Goal: Task Accomplishment & Management: Complete application form

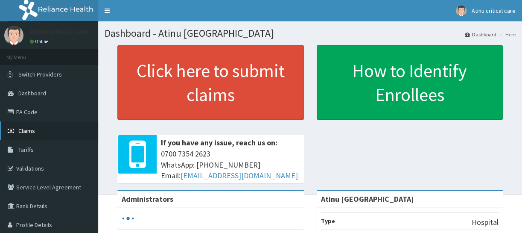
click at [32, 128] on span "Claims" at bounding box center [26, 131] width 17 height 8
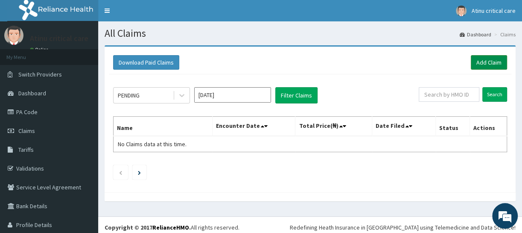
click at [495, 63] on link "Add Claim" at bounding box center [489, 62] width 36 height 15
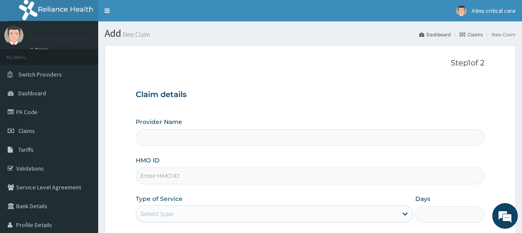
paste input "CYS/10019/A"
type input "CYS/10019/A"
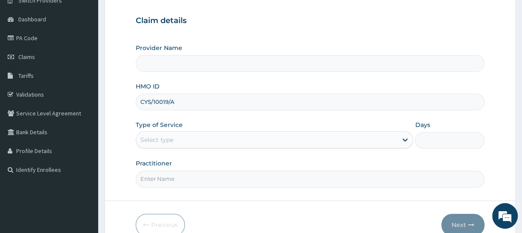
scroll to position [77, 0]
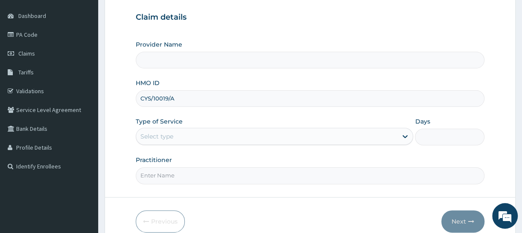
type input "Atinu [GEOGRAPHIC_DATA]"
type input "CYS/10019/A"
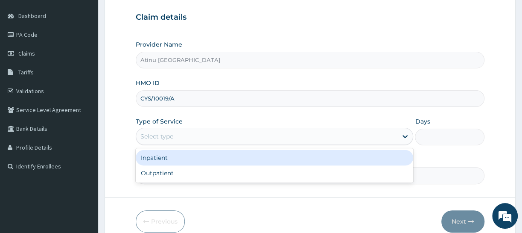
click at [173, 137] on div "Select type" at bounding box center [157, 136] width 33 height 9
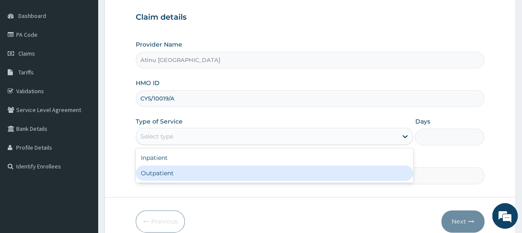
click at [165, 175] on div "Outpatient" at bounding box center [275, 172] width 278 height 15
type input "1"
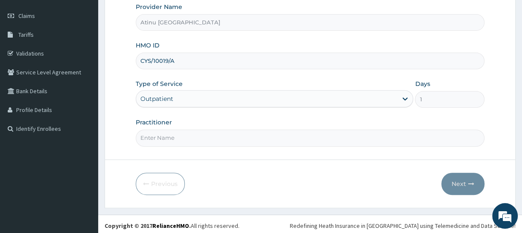
scroll to position [117, 0]
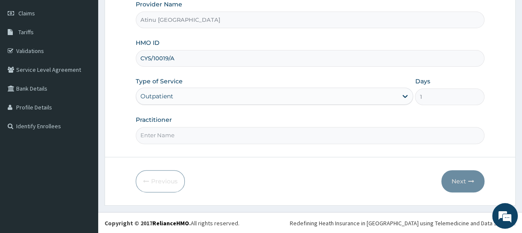
click at [203, 136] on input "Practitioner" at bounding box center [310, 135] width 349 height 17
type input "Doctor [PERSON_NAME]"
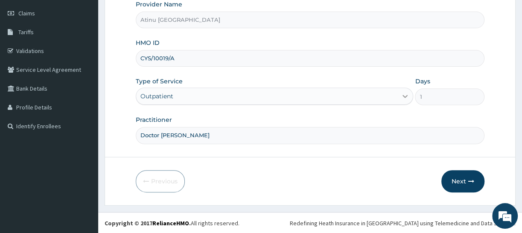
click at [406, 97] on icon at bounding box center [405, 96] width 9 height 9
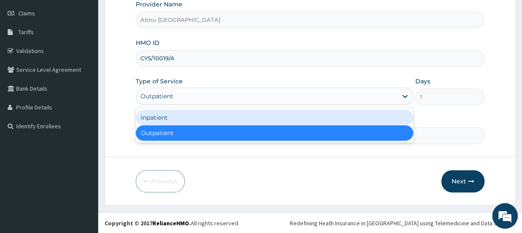
click at [314, 120] on div "Inpatient" at bounding box center [275, 117] width 278 height 15
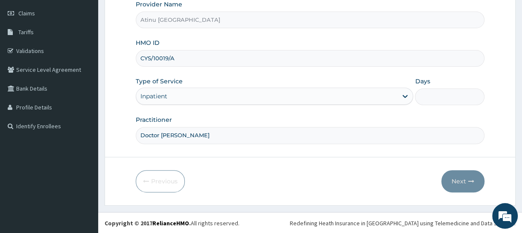
click at [424, 101] on input "Days" at bounding box center [450, 96] width 70 height 17
type input "2"
click at [457, 179] on button "Next" at bounding box center [463, 181] width 43 height 22
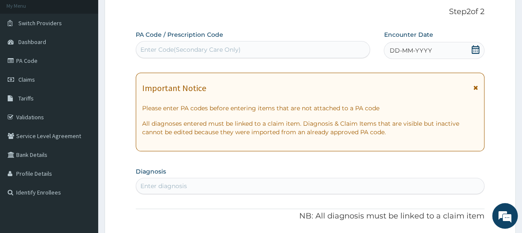
scroll to position [1, 0]
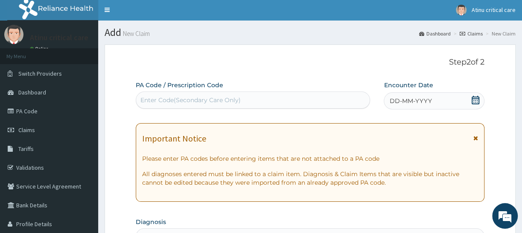
click at [221, 102] on div "Enter Code(Secondary Care Only)" at bounding box center [191, 100] width 100 height 9
paste input "PA/089303"
type input "PA/089303"
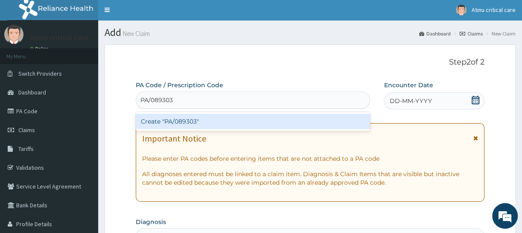
click at [194, 120] on div "Create "PA/089303"" at bounding box center [253, 121] width 234 height 15
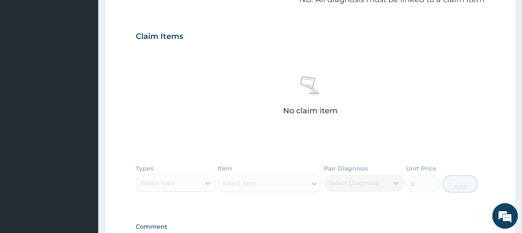
scroll to position [388, 0]
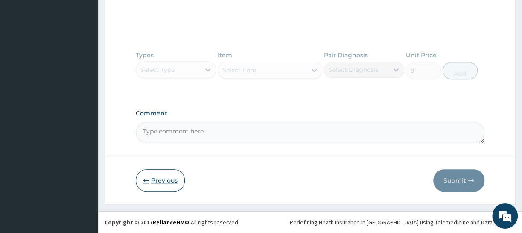
click at [154, 181] on button "Previous" at bounding box center [160, 180] width 49 height 22
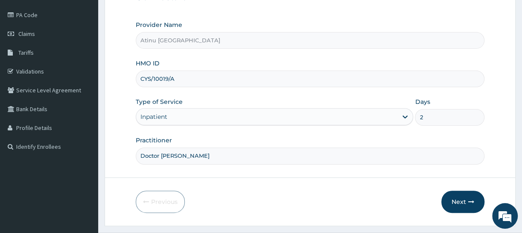
scroll to position [79, 0]
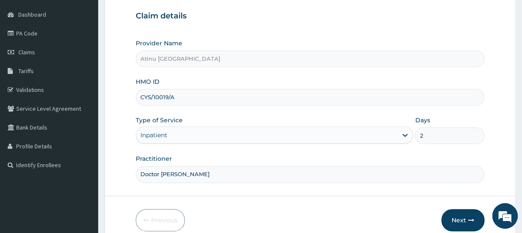
drag, startPoint x: 174, startPoint y: 97, endPoint x: 133, endPoint y: 100, distance: 41.5
click at [133, 100] on form "Step 1 of 2 Claim details Provider Name Atinu Critical Care Hospital HMO ID CYS…" at bounding box center [310, 105] width 411 height 277
paste input "prl/10046/b"
type input "prl/10046/b"
click at [165, 137] on div "Inpatient" at bounding box center [154, 135] width 27 height 9
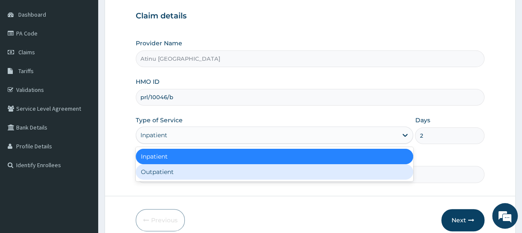
click at [162, 174] on div "Outpatient" at bounding box center [275, 171] width 278 height 15
type input "1"
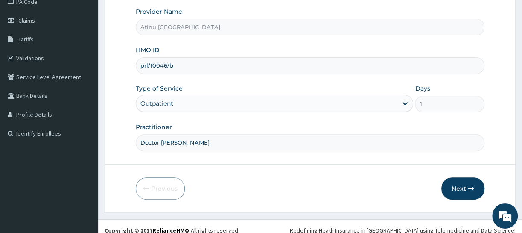
scroll to position [117, 0]
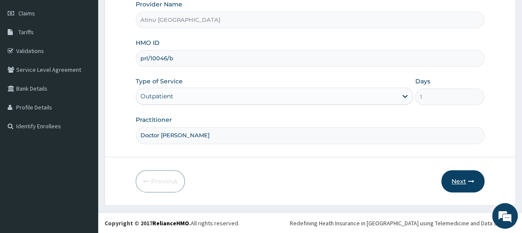
click at [469, 181] on icon "button" at bounding box center [471, 181] width 6 height 6
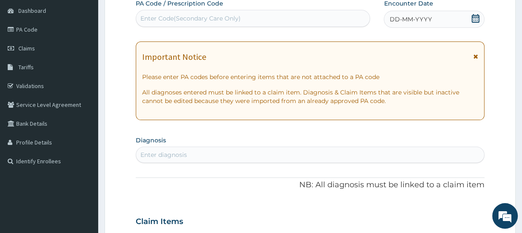
scroll to position [79, 0]
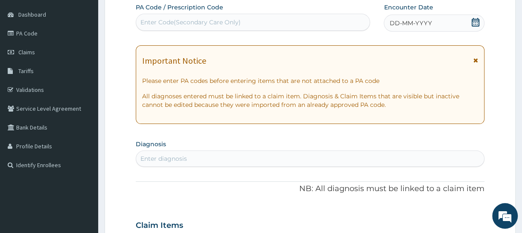
click at [200, 18] on div "Enter Code(Secondary Care Only)" at bounding box center [191, 22] width 100 height 9
paste input "PA/28D2E1"
type input "PA/28D2E1"
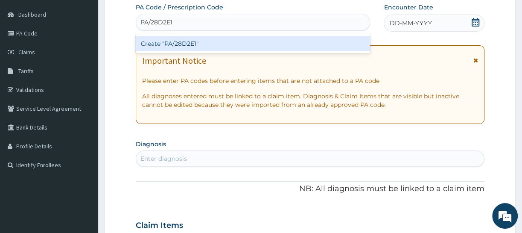
click at [196, 46] on div "Create "PA/28D2E1"" at bounding box center [253, 43] width 234 height 15
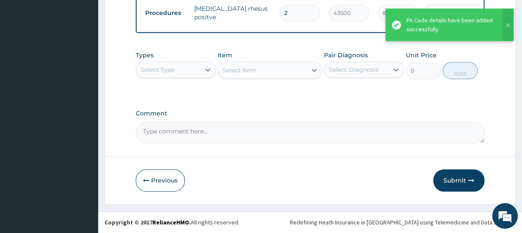
scroll to position [348, 0]
click at [460, 180] on button "Submit" at bounding box center [458, 180] width 51 height 22
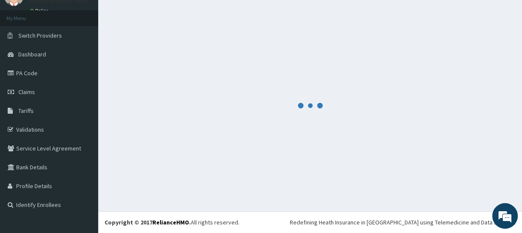
scroll to position [38, 0]
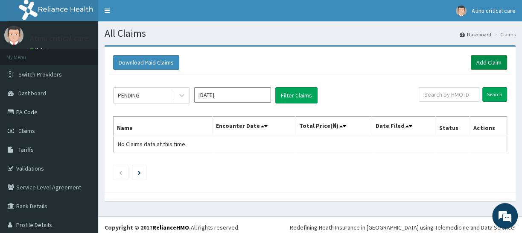
click at [491, 62] on link "Add Claim" at bounding box center [489, 62] width 36 height 15
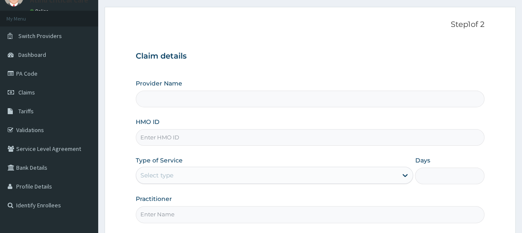
click at [167, 138] on input "HMO ID" at bounding box center [310, 137] width 349 height 17
click at [168, 143] on input "HMO ID" at bounding box center [310, 137] width 349 height 17
type input "Atinu [GEOGRAPHIC_DATA]"
paste input "PRL/10273/A"
type input "PRL/10273/A"
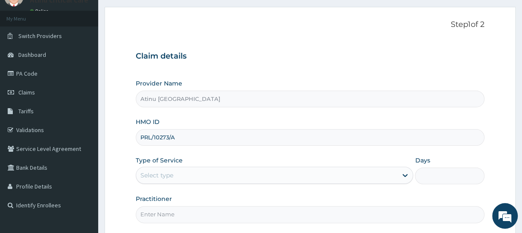
click at [187, 175] on div "Select type" at bounding box center [266, 175] width 261 height 14
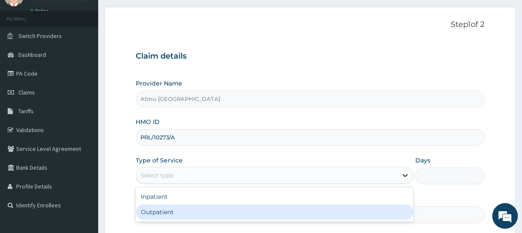
click at [170, 213] on div "Outpatient" at bounding box center [275, 211] width 278 height 15
type input "1"
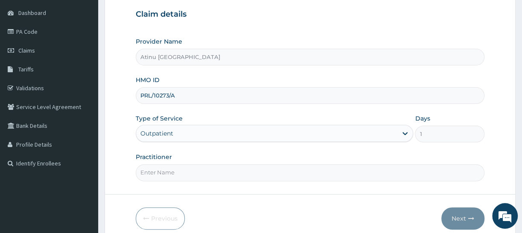
scroll to position [79, 0]
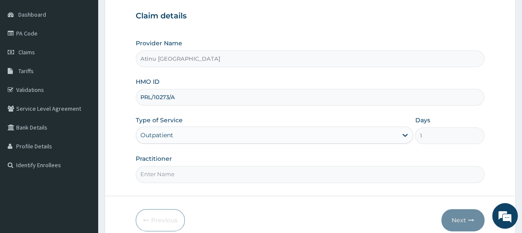
click at [175, 176] on input "Practitioner" at bounding box center [310, 174] width 349 height 17
click at [178, 176] on input "Practitioner" at bounding box center [310, 174] width 349 height 17
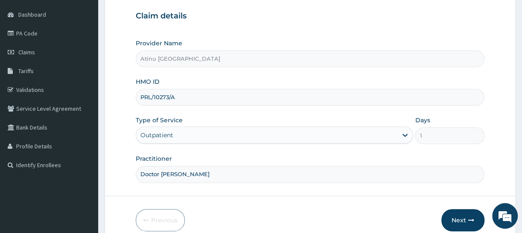
click at [184, 177] on input "Doctor Emmanuel" at bounding box center [310, 174] width 349 height 17
click at [192, 173] on input "Doctor Emmanuel" at bounding box center [310, 174] width 349 height 17
type input "D"
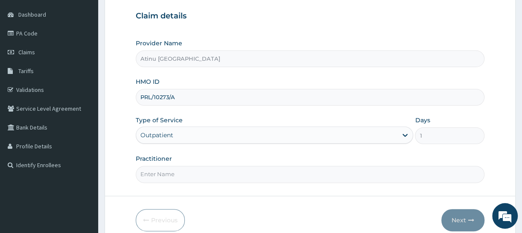
click at [201, 179] on input "Practitioner" at bounding box center [310, 174] width 349 height 17
type input "Doctor [PERSON_NAME]"
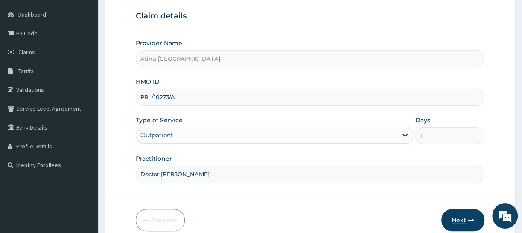
click at [459, 220] on button "Next" at bounding box center [463, 220] width 43 height 22
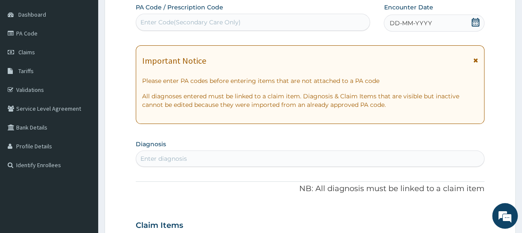
scroll to position [40, 0]
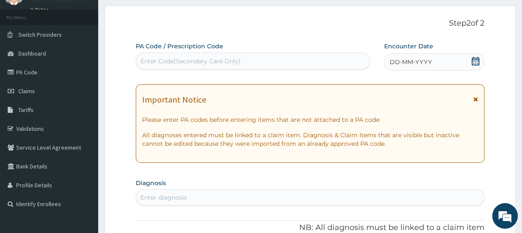
click at [218, 57] on div "Enter Code(Secondary Care Only)" at bounding box center [191, 61] width 100 height 9
paste input "PA/F873CD"
type input "PA/F873CD"
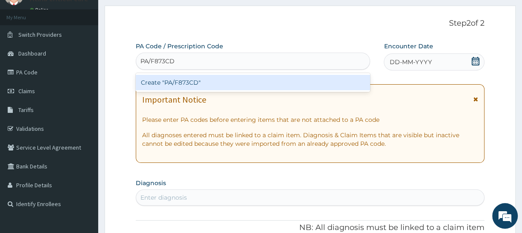
click at [202, 82] on div "Create "PA/F873CD"" at bounding box center [253, 82] width 234 height 15
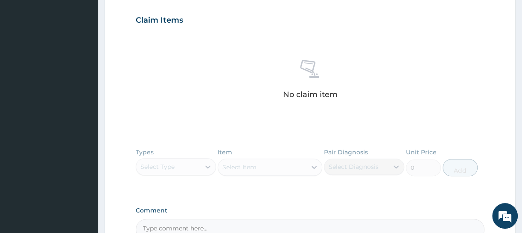
scroll to position [350, 0]
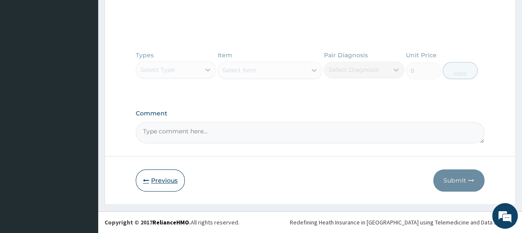
click at [152, 179] on button "Previous" at bounding box center [160, 180] width 49 height 22
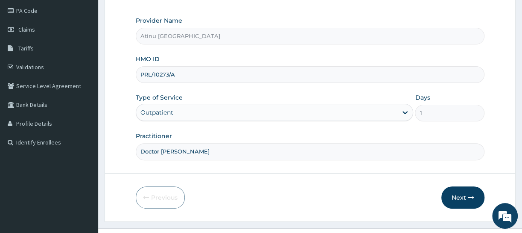
scroll to position [117, 0]
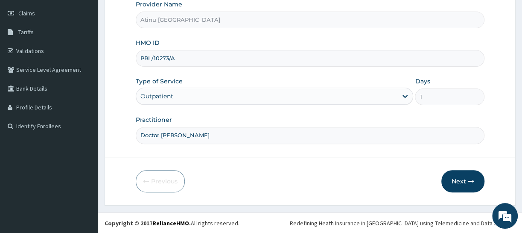
drag, startPoint x: 177, startPoint y: 61, endPoint x: 138, endPoint y: 56, distance: 39.7
click at [138, 56] on input "PRL/10273/A" at bounding box center [310, 58] width 349 height 17
paste input "AJI/10006"
type input "AJI/10006/A"
click at [456, 180] on button "Next" at bounding box center [463, 181] width 43 height 22
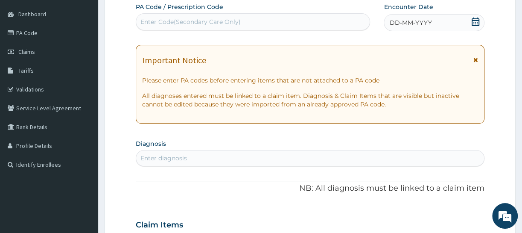
scroll to position [0, 0]
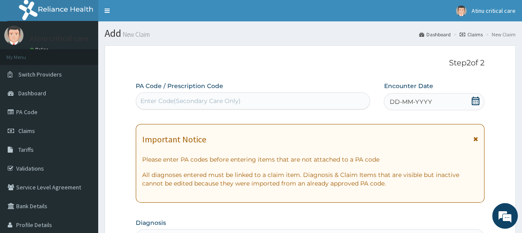
drag, startPoint x: 173, startPoint y: 99, endPoint x: 155, endPoint y: 86, distance: 22.6
click at [155, 86] on label "PA Code / Prescription Code" at bounding box center [180, 86] width 88 height 9
click at [162, 98] on div "Enter Code(Secondary Care Only)" at bounding box center [191, 101] width 100 height 9
paste input "PA/03BE4B"
type input "PA/03BE4B"
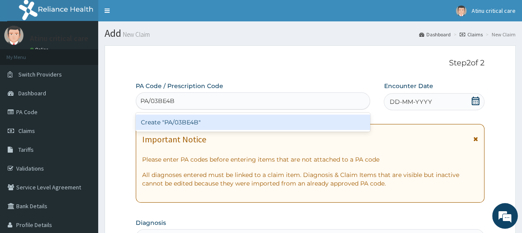
click at [171, 123] on div "Create "PA/03BE4B"" at bounding box center [253, 121] width 234 height 15
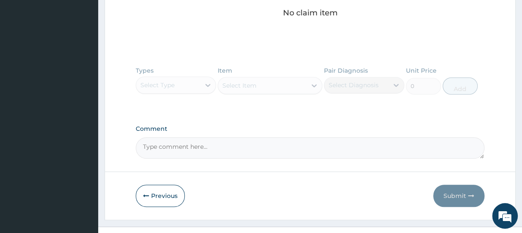
scroll to position [349, 0]
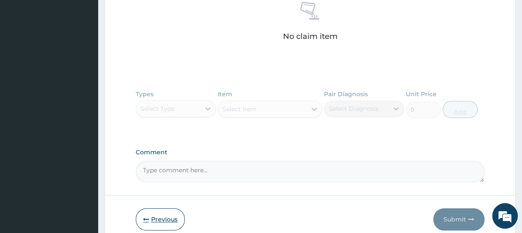
click at [146, 217] on icon "button" at bounding box center [146, 219] width 6 height 6
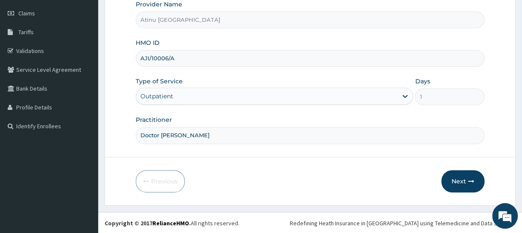
scroll to position [79, 0]
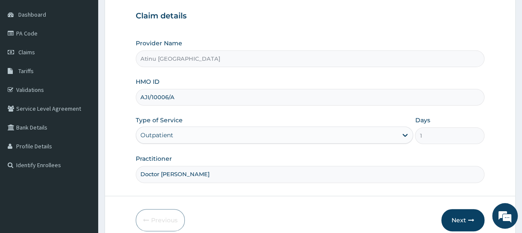
drag, startPoint x: 177, startPoint y: 97, endPoint x: 135, endPoint y: 99, distance: 41.9
click at [136, 99] on div "AJI/10006/A" at bounding box center [310, 97] width 349 height 17
paste input "PRL/10092/B"
type input "prl/10092/b"
click at [457, 220] on button "Next" at bounding box center [463, 220] width 43 height 22
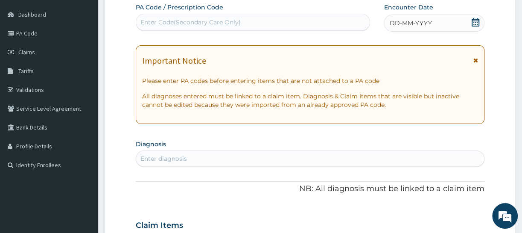
click at [171, 19] on div "Enter Code(Secondary Care Only)" at bounding box center [191, 22] width 100 height 9
paste input "PA/5C821B"
type input "PA/5C821B"
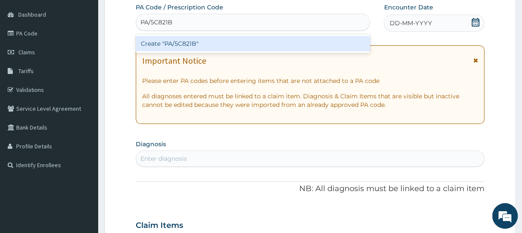
click at [196, 46] on div "Create "PA/5C821B"" at bounding box center [253, 43] width 234 height 15
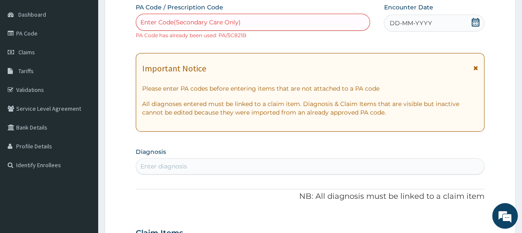
click at [220, 21] on div "Enter Code(Secondary Care Only)" at bounding box center [191, 22] width 100 height 9
paste input "PA/A3B29C"
type input "PA/A3B29C"
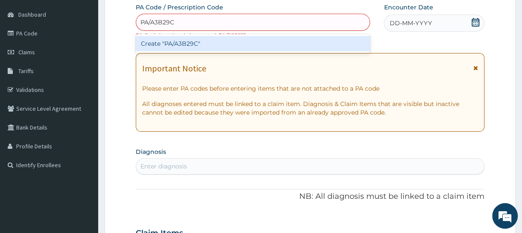
click at [192, 44] on div "Create "PA/A3B29C"" at bounding box center [253, 43] width 234 height 15
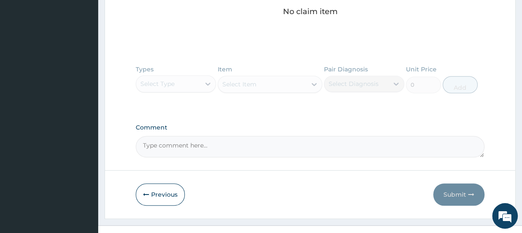
scroll to position [388, 0]
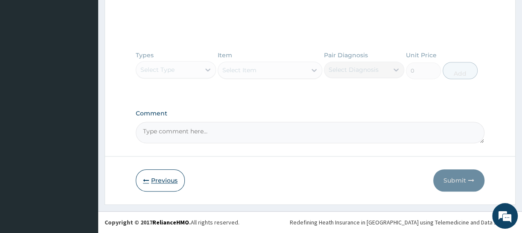
click at [146, 180] on icon "button" at bounding box center [146, 180] width 6 height 6
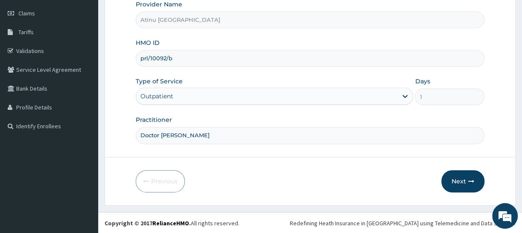
drag, startPoint x: 168, startPoint y: 59, endPoint x: 137, endPoint y: 60, distance: 30.8
click at [137, 60] on input "prl/10092/b" at bounding box center [310, 58] width 349 height 17
paste input "CYS/10019/C"
type input "CYS/10019/C"
click at [447, 176] on button "Next" at bounding box center [463, 181] width 43 height 22
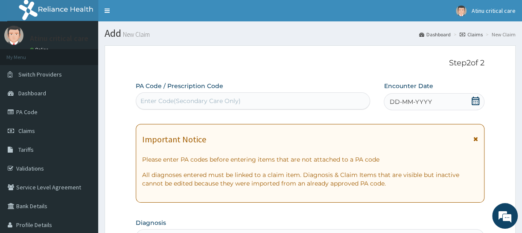
scroll to position [0, 0]
drag, startPoint x: 190, startPoint y: 98, endPoint x: 166, endPoint y: 114, distance: 28.7
click at [172, 97] on div "Enter Code(Secondary Care Only)" at bounding box center [191, 101] width 100 height 9
paste input "PA/C7C596"
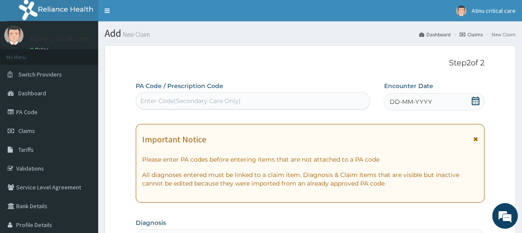
type input "PA/C7C596"
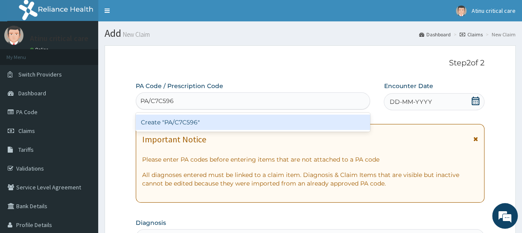
click at [176, 123] on div "Create "PA/C7C596"" at bounding box center [253, 121] width 234 height 15
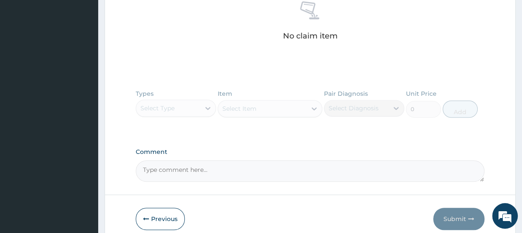
scroll to position [349, 0]
click at [147, 220] on icon "button" at bounding box center [146, 219] width 6 height 6
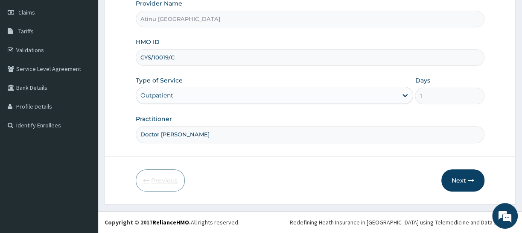
scroll to position [117, 0]
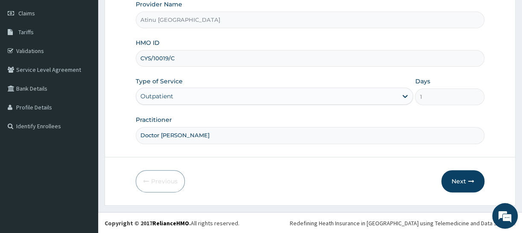
drag, startPoint x: 178, startPoint y: 58, endPoint x: 130, endPoint y: 63, distance: 48.1
click at [130, 62] on form "Step 1 of 2 Claim details Provider Name Atinu Critical Care Hospital HMO ID CYS…" at bounding box center [310, 66] width 411 height 277
paste input "B"
type input "CYS/10019/B"
click at [462, 179] on button "Next" at bounding box center [463, 181] width 43 height 22
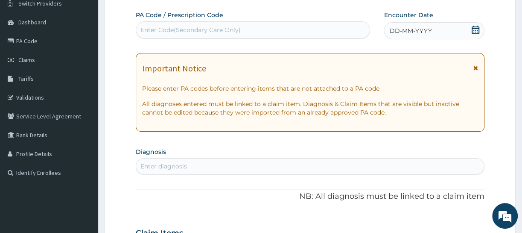
scroll to position [1, 0]
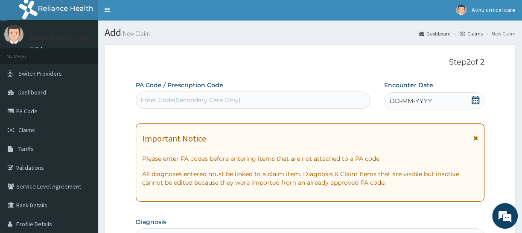
click at [176, 98] on div "Enter Code(Secondary Care Only)" at bounding box center [191, 100] width 100 height 9
paste input "PA/F3A1EC"
type input "PA/F3A1EC"
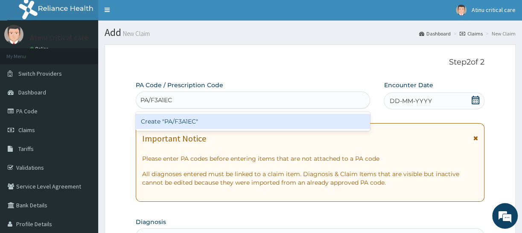
click at [175, 122] on div "Create "PA/F3A1EC"" at bounding box center [253, 121] width 234 height 15
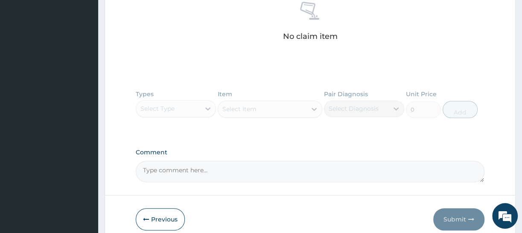
scroll to position [350, 0]
click at [154, 217] on button "Previous" at bounding box center [160, 218] width 49 height 22
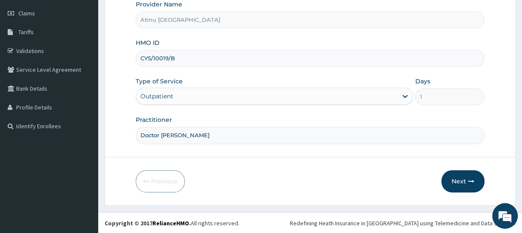
drag, startPoint x: 175, startPoint y: 56, endPoint x: 146, endPoint y: 58, distance: 29.5
click at [136, 61] on input "CYS/10019/B" at bounding box center [310, 58] width 349 height 17
paste input "cys/10019/d"
type input "cys/10019/d"
click at [457, 179] on button "Next" at bounding box center [463, 181] width 43 height 22
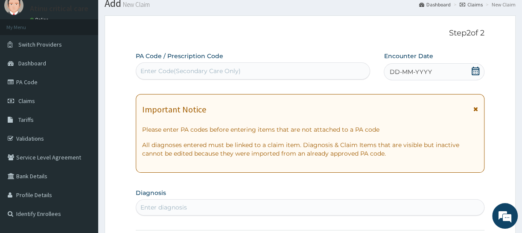
scroll to position [1, 0]
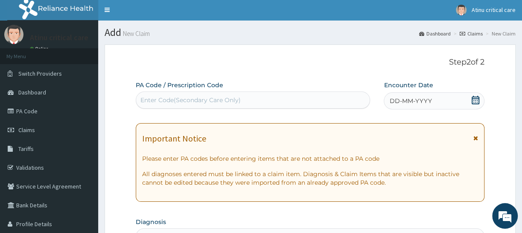
click at [178, 97] on div "Enter Code(Secondary Care Only)" at bounding box center [191, 100] width 100 height 9
paste input "PA/AFA25A"
type input "PA/AFA25A"
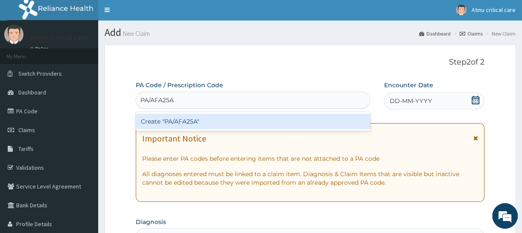
click at [196, 120] on div "Create "PA/AFA25A"" at bounding box center [253, 121] width 234 height 15
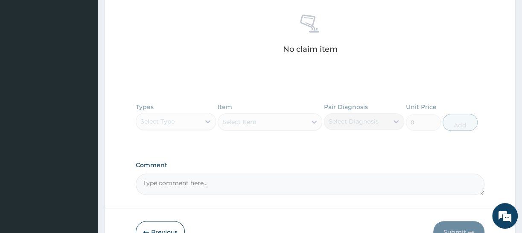
scroll to position [388, 0]
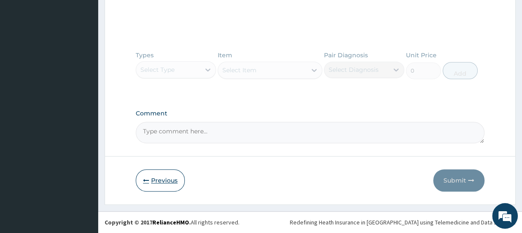
click at [146, 179] on icon "button" at bounding box center [146, 180] width 6 height 6
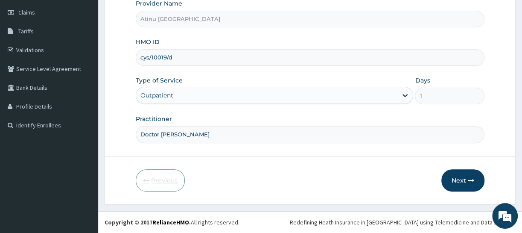
scroll to position [117, 0]
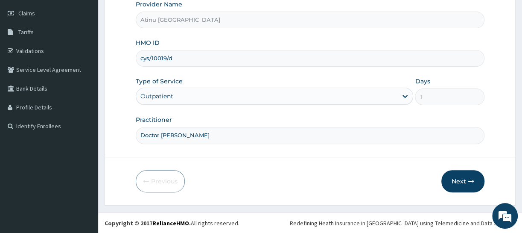
drag, startPoint x: 178, startPoint y: 59, endPoint x: 146, endPoint y: 61, distance: 32.1
click at [131, 65] on form "Step 1 of 2 Claim details Provider Name Atinu Critical Care Hospital HMO ID cys…" at bounding box center [310, 66] width 411 height 277
paste input "prl/10046/b"
type input "prl/10046/b"
click at [451, 179] on button "Next" at bounding box center [463, 181] width 43 height 22
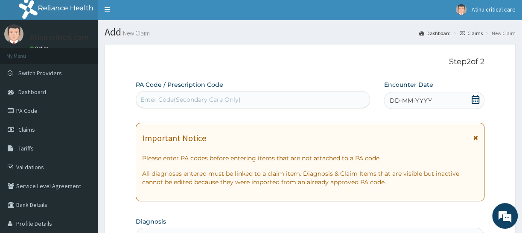
scroll to position [1, 0]
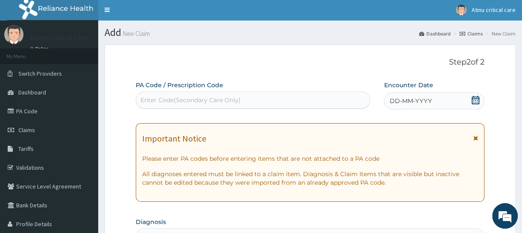
click at [179, 99] on div "Enter Code(Secondary Care Only)" at bounding box center [191, 100] width 100 height 9
paste input "PA/146AA7"
type input "PA/146AA7"
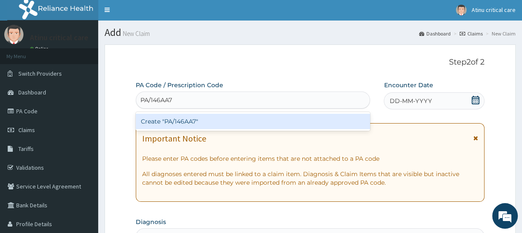
click at [185, 120] on div "Create "PA/146AA7"" at bounding box center [253, 121] width 234 height 15
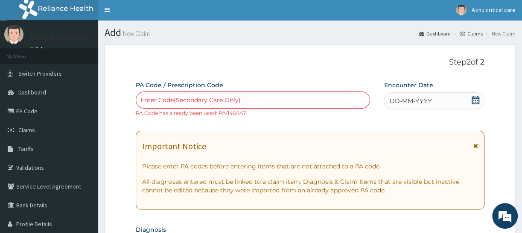
click at [182, 96] on div "Enter Code(Secondary Care Only)" at bounding box center [191, 100] width 100 height 9
paste input "PA/5B5B78"
type input "PA/5B5B78"
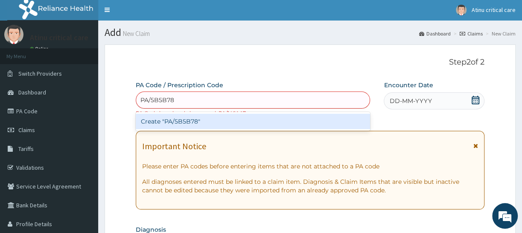
click at [184, 121] on div "Create "PA/5B5B78"" at bounding box center [253, 121] width 234 height 15
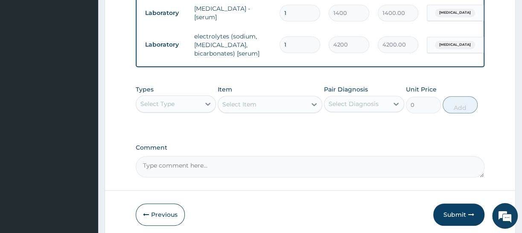
scroll to position [373, 0]
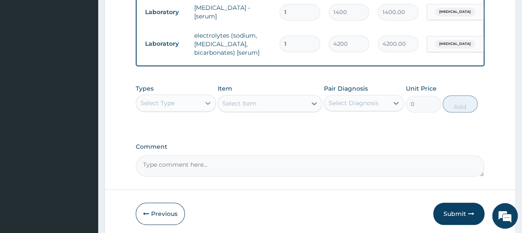
click at [207, 105] on icon at bounding box center [208, 103] width 9 height 9
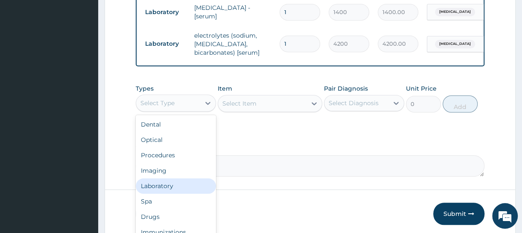
click at [178, 191] on div "Laboratory" at bounding box center [176, 185] width 80 height 15
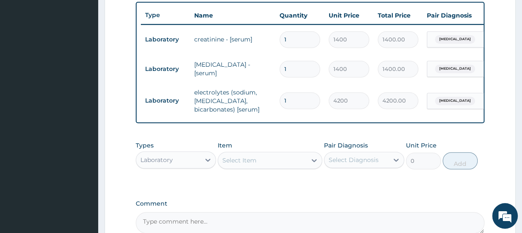
scroll to position [334, 0]
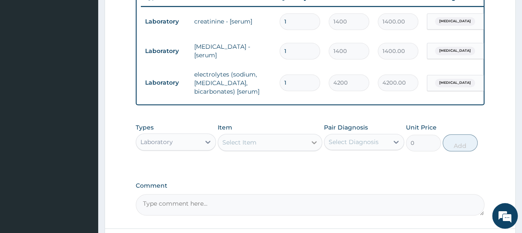
click at [313, 146] on icon at bounding box center [314, 142] width 9 height 9
click at [295, 149] on div "Select Item" at bounding box center [262, 142] width 88 height 14
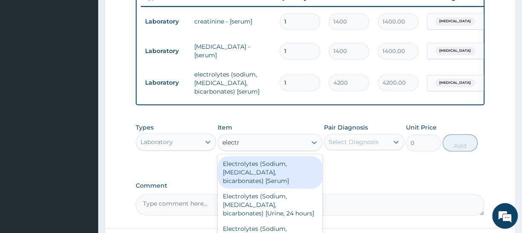
type input "electro"
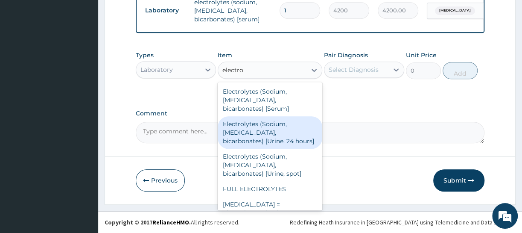
scroll to position [412, 0]
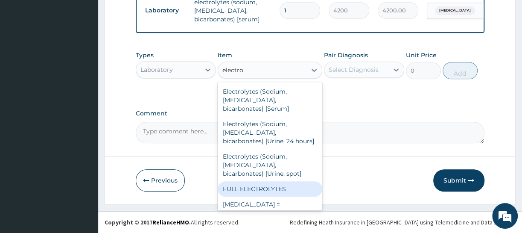
click at [276, 196] on div "FULL ELECTROLYTES" at bounding box center [270, 188] width 105 height 15
type input "5600"
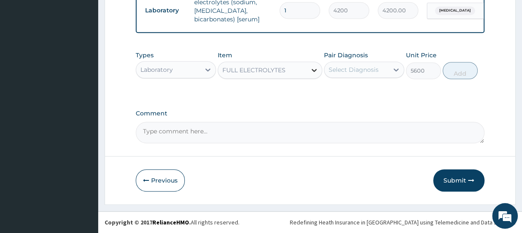
click at [307, 70] on div at bounding box center [314, 69] width 15 height 15
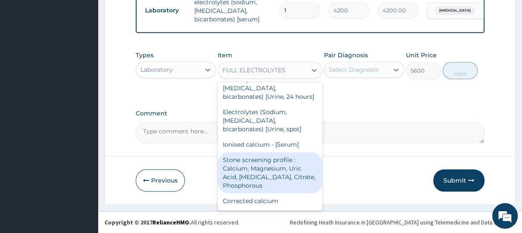
scroll to position [2622, 0]
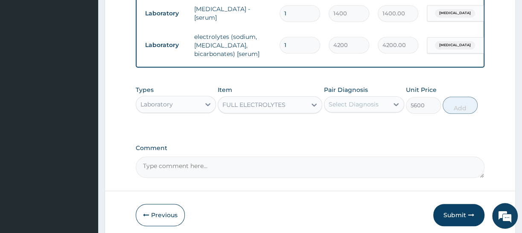
scroll to position [373, 0]
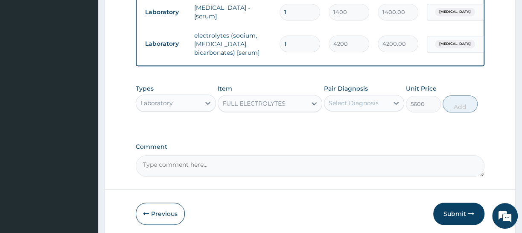
click at [460, 220] on button "Submit" at bounding box center [458, 213] width 51 height 22
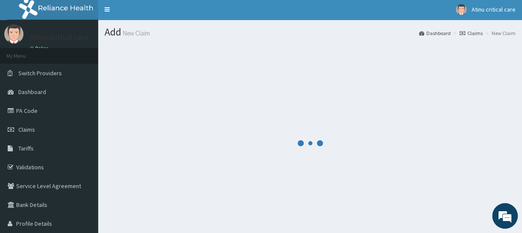
scroll to position [0, 0]
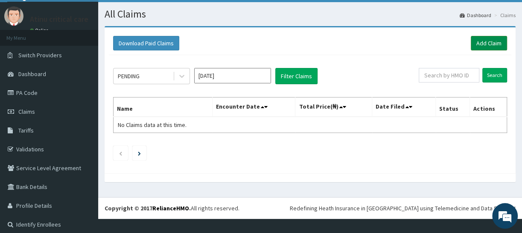
click at [488, 41] on link "Add Claim" at bounding box center [489, 43] width 36 height 15
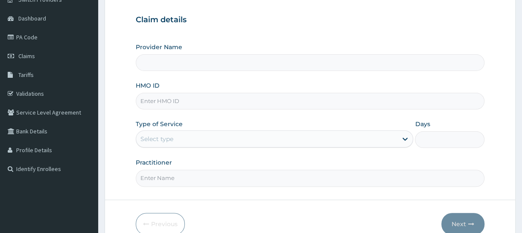
scroll to position [77, 0]
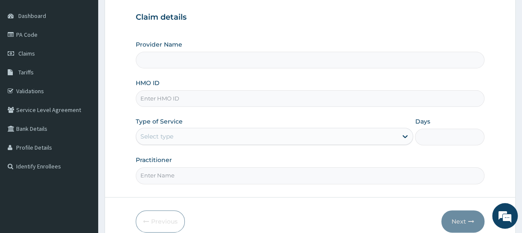
paste input "prl/10046/b"
type input "prl/10046/b"
type input "Atinu Critical Care Hospital"
type input "prl/10046/b"
click at [186, 137] on div "Select type" at bounding box center [266, 136] width 261 height 14
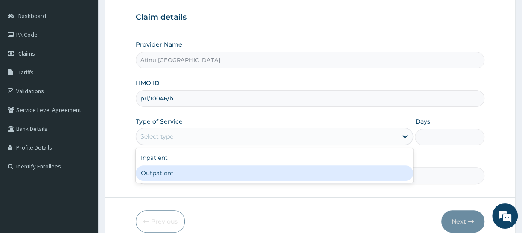
click at [175, 174] on div "Outpatient" at bounding box center [275, 172] width 278 height 15
type input "1"
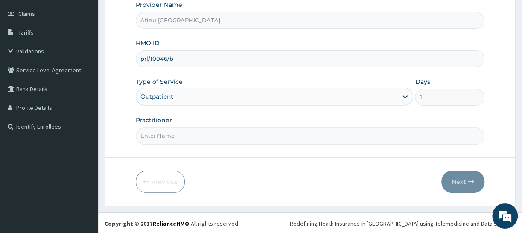
scroll to position [117, 0]
click at [202, 136] on input "Practitioner" at bounding box center [310, 135] width 349 height 17
type input "Doctor Kingsley"
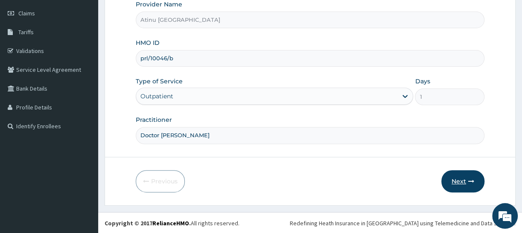
click at [453, 178] on button "Next" at bounding box center [463, 181] width 43 height 22
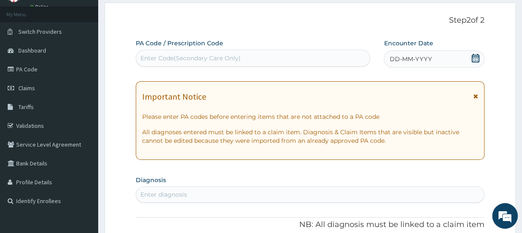
scroll to position [40, 0]
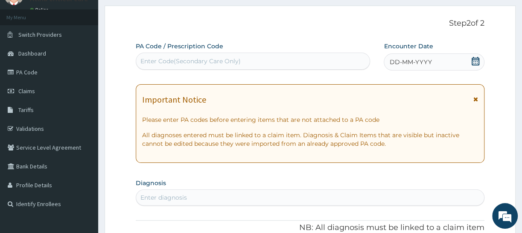
click at [196, 59] on div "Enter Code(Secondary Care Only)" at bounding box center [191, 61] width 100 height 9
paste input "PA/4B0519"
type input "PA/4B0519"
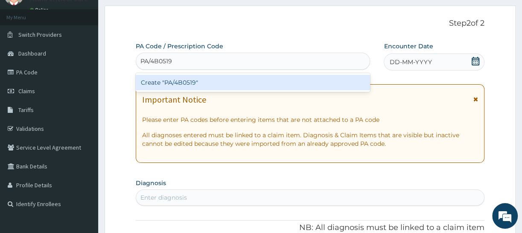
click at [192, 82] on div "Create "PA/4B0519"" at bounding box center [253, 82] width 234 height 15
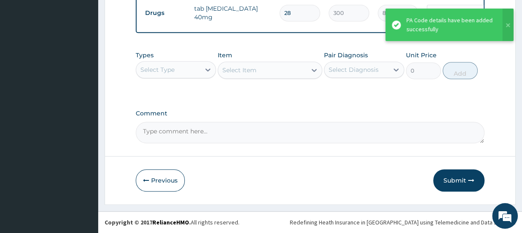
scroll to position [436, 0]
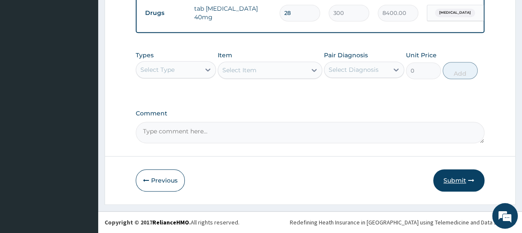
click at [455, 179] on button "Submit" at bounding box center [458, 180] width 51 height 22
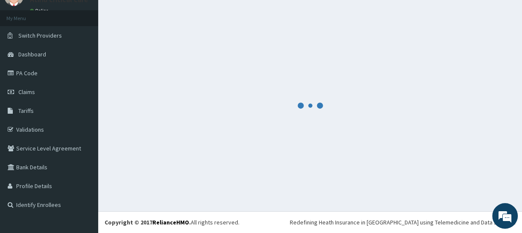
scroll to position [38, 0]
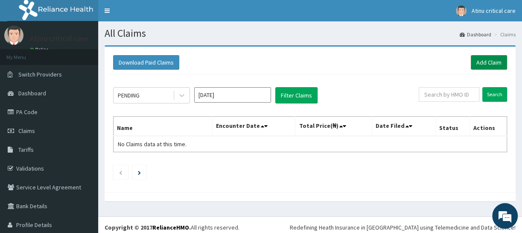
click at [479, 60] on link "Add Claim" at bounding box center [489, 62] width 36 height 15
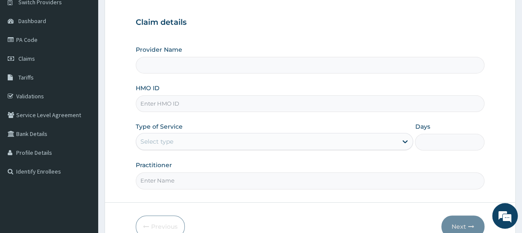
scroll to position [77, 0]
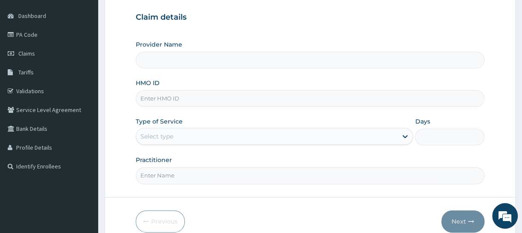
paste input "mnl/10567/a"
type input "mnl/10567/a"
type input "Atinu [GEOGRAPHIC_DATA]"
type input "mnl/10567/a"
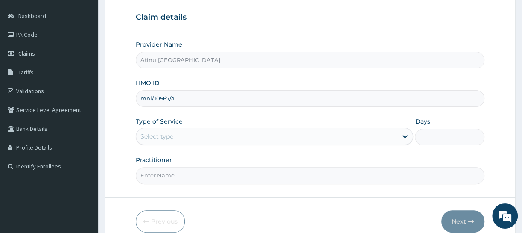
click at [176, 137] on div "Select type" at bounding box center [266, 136] width 261 height 14
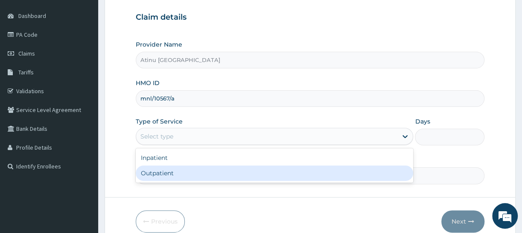
click at [153, 174] on div "Outpatient" at bounding box center [275, 172] width 278 height 15
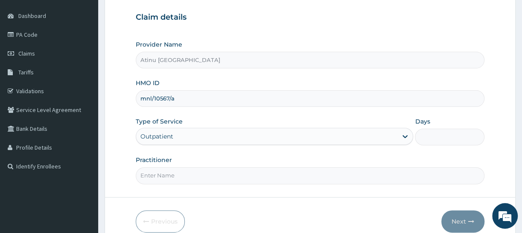
type input "1"
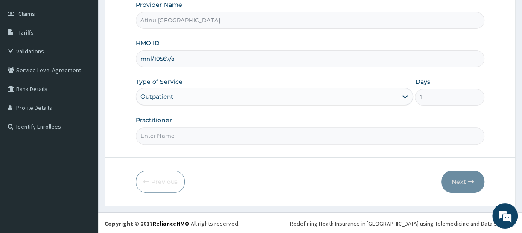
scroll to position [117, 0]
click at [174, 137] on input "Practitioner" at bounding box center [310, 135] width 349 height 17
type input "Doctor [PERSON_NAME]"
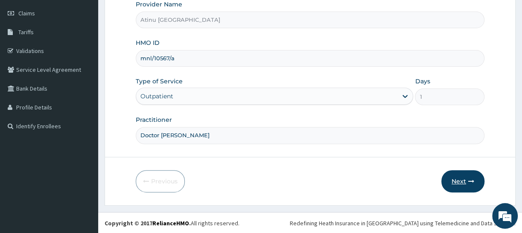
click at [459, 181] on button "Next" at bounding box center [463, 181] width 43 height 22
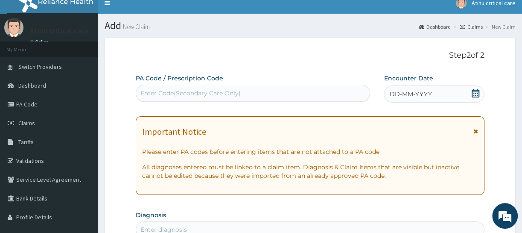
scroll to position [0, 0]
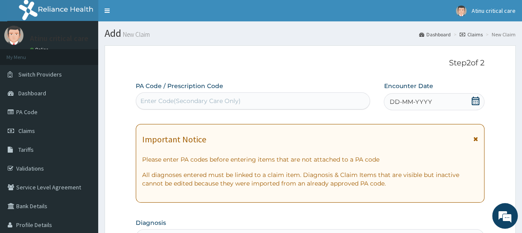
click at [178, 98] on div "Enter Code(Secondary Care Only)" at bounding box center [191, 101] width 100 height 9
paste input "PA/B5E849"
type input "PA/B5E849"
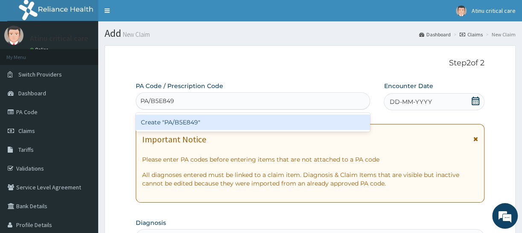
click at [181, 123] on div "Create "PA/B5E849"" at bounding box center [253, 121] width 234 height 15
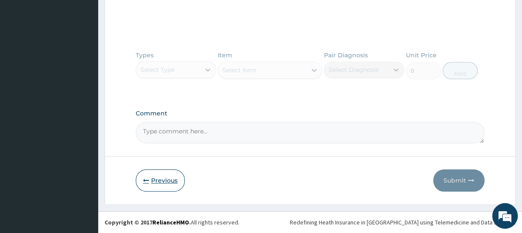
click at [151, 179] on button "Previous" at bounding box center [160, 180] width 49 height 22
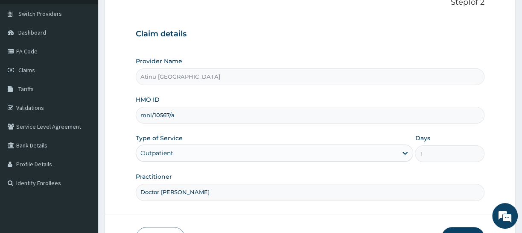
scroll to position [77, 0]
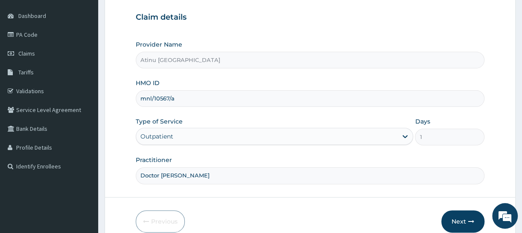
drag, startPoint x: 176, startPoint y: 98, endPoint x: 129, endPoint y: 100, distance: 47.5
click at [129, 100] on form "Step 1 of 2 Claim details Provider Name Atinu Critical Care Hospital HMO ID mnl…" at bounding box center [310, 106] width 411 height 277
paste input "prl/10046/b"
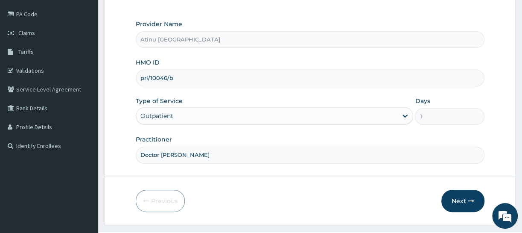
scroll to position [116, 0]
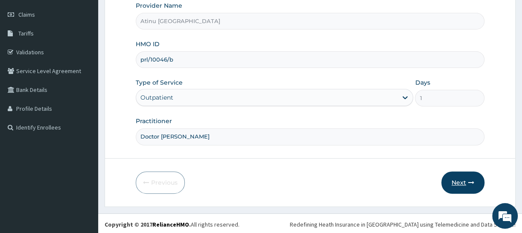
type input "prl/10046/b"
click at [462, 182] on button "Next" at bounding box center [463, 182] width 43 height 22
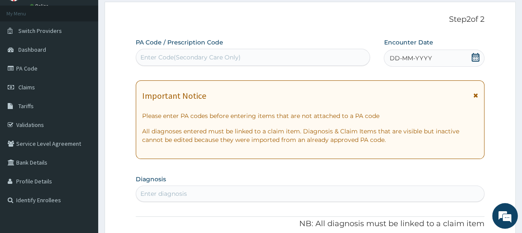
scroll to position [38, 0]
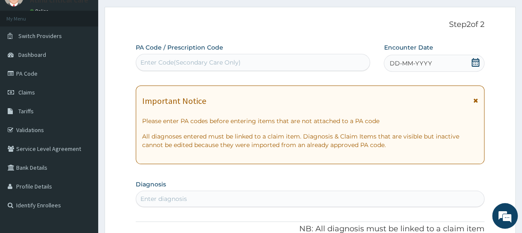
click at [192, 62] on div "Enter Code(Secondary Care Only)" at bounding box center [191, 62] width 100 height 9
paste input "PA/81CCE3"
type input "PA/81CCE3"
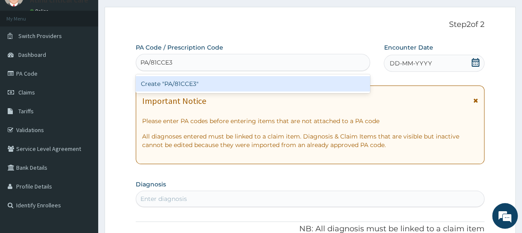
click at [196, 85] on div "Create "PA/81CCE3"" at bounding box center [253, 83] width 234 height 15
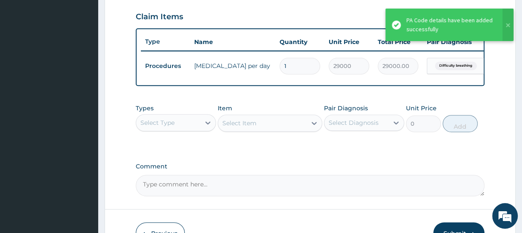
scroll to position [348, 0]
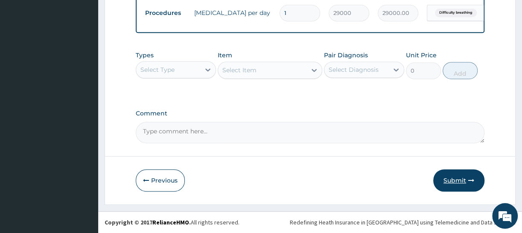
click at [457, 176] on button "Submit" at bounding box center [458, 180] width 51 height 22
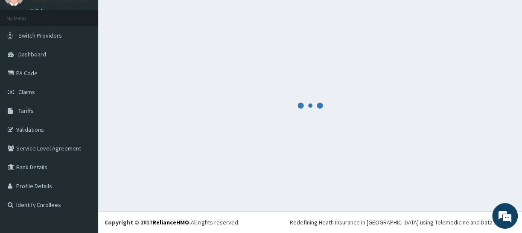
scroll to position [38, 0]
